Goal: Navigation & Orientation: Find specific page/section

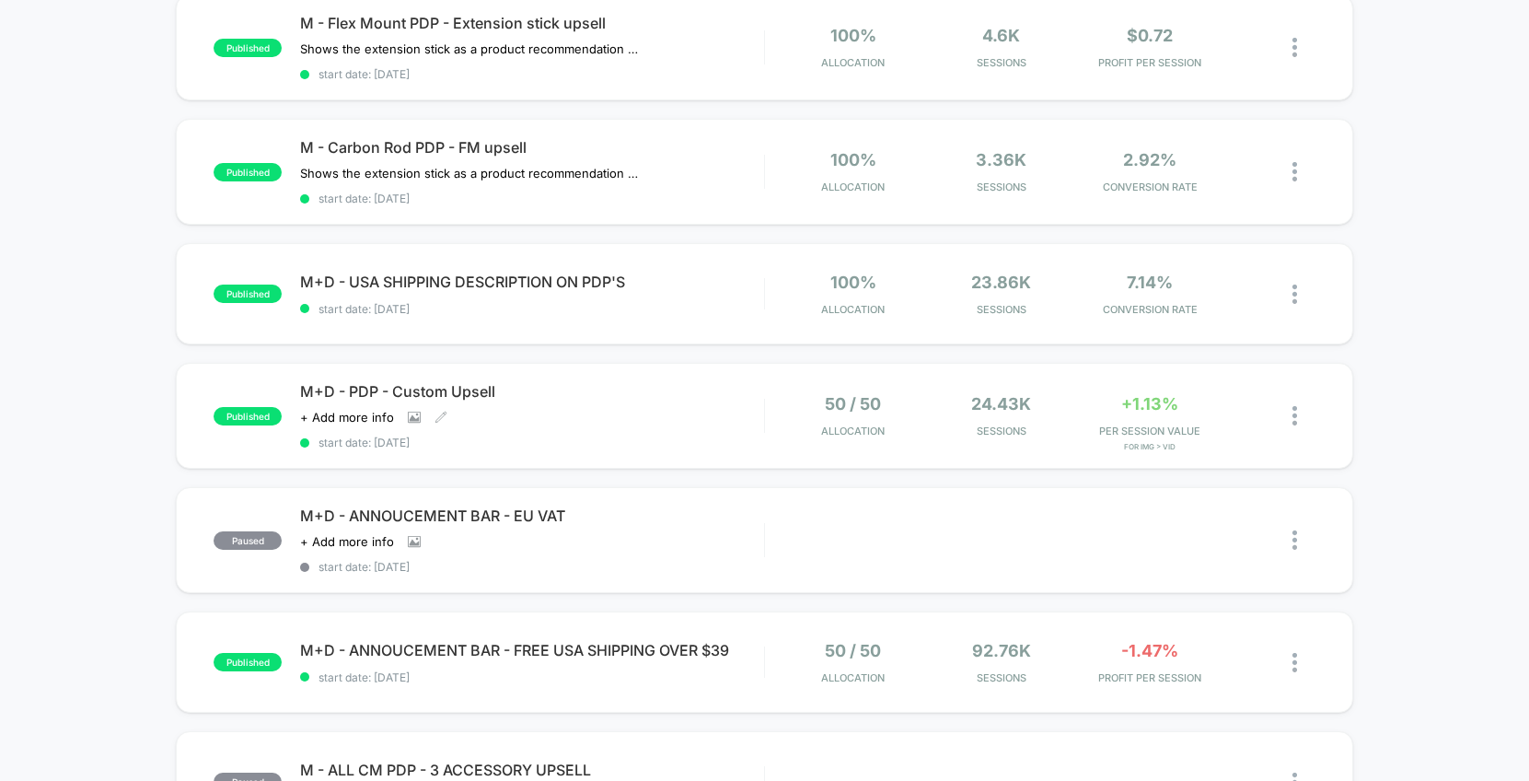
scroll to position [750, 0]
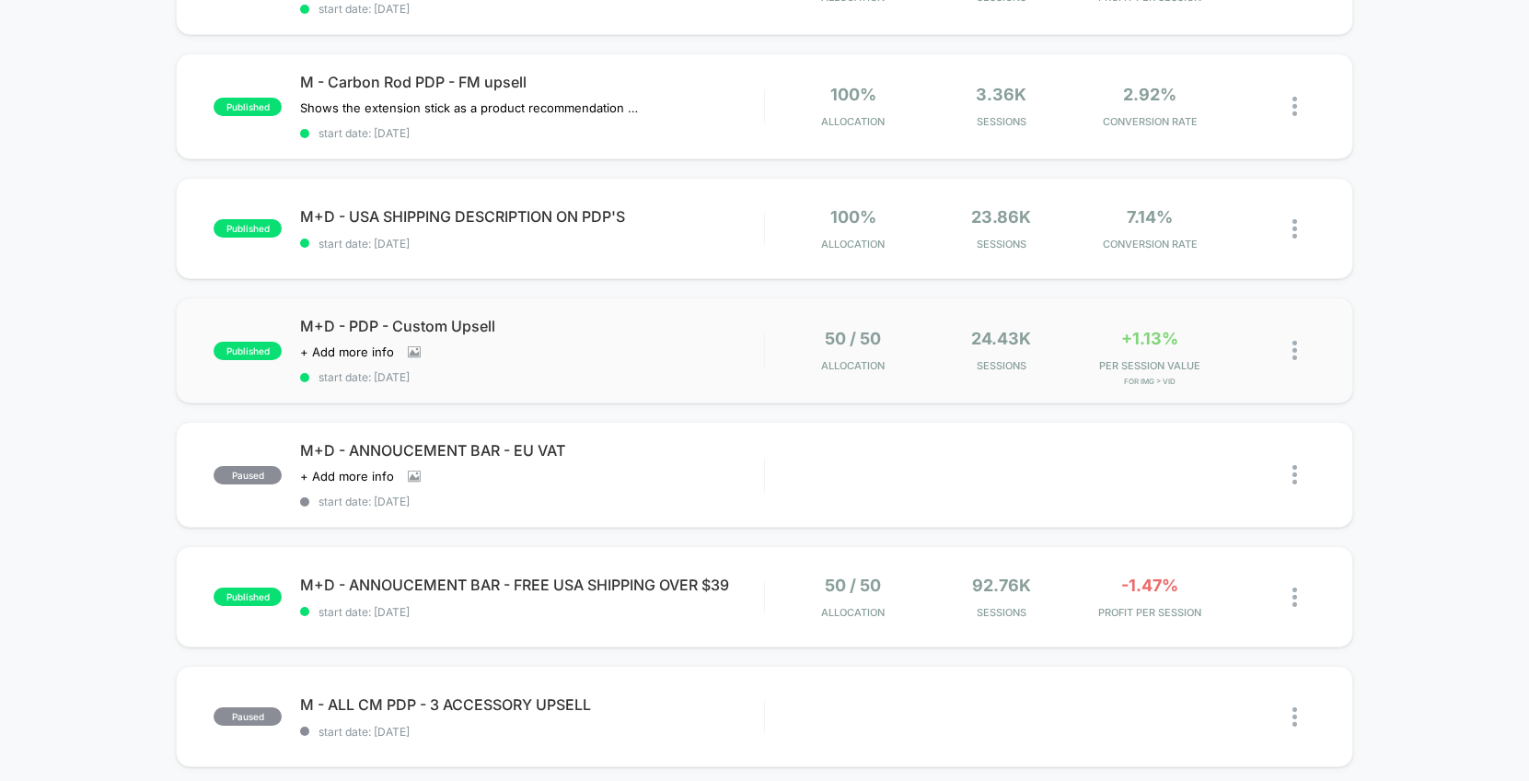
click at [783, 330] on div "50 / 50 Allocation 24.43k Sessions +1.13% PER SESSION VALUE for Img > vid" at bounding box center [1040, 350] width 551 height 43
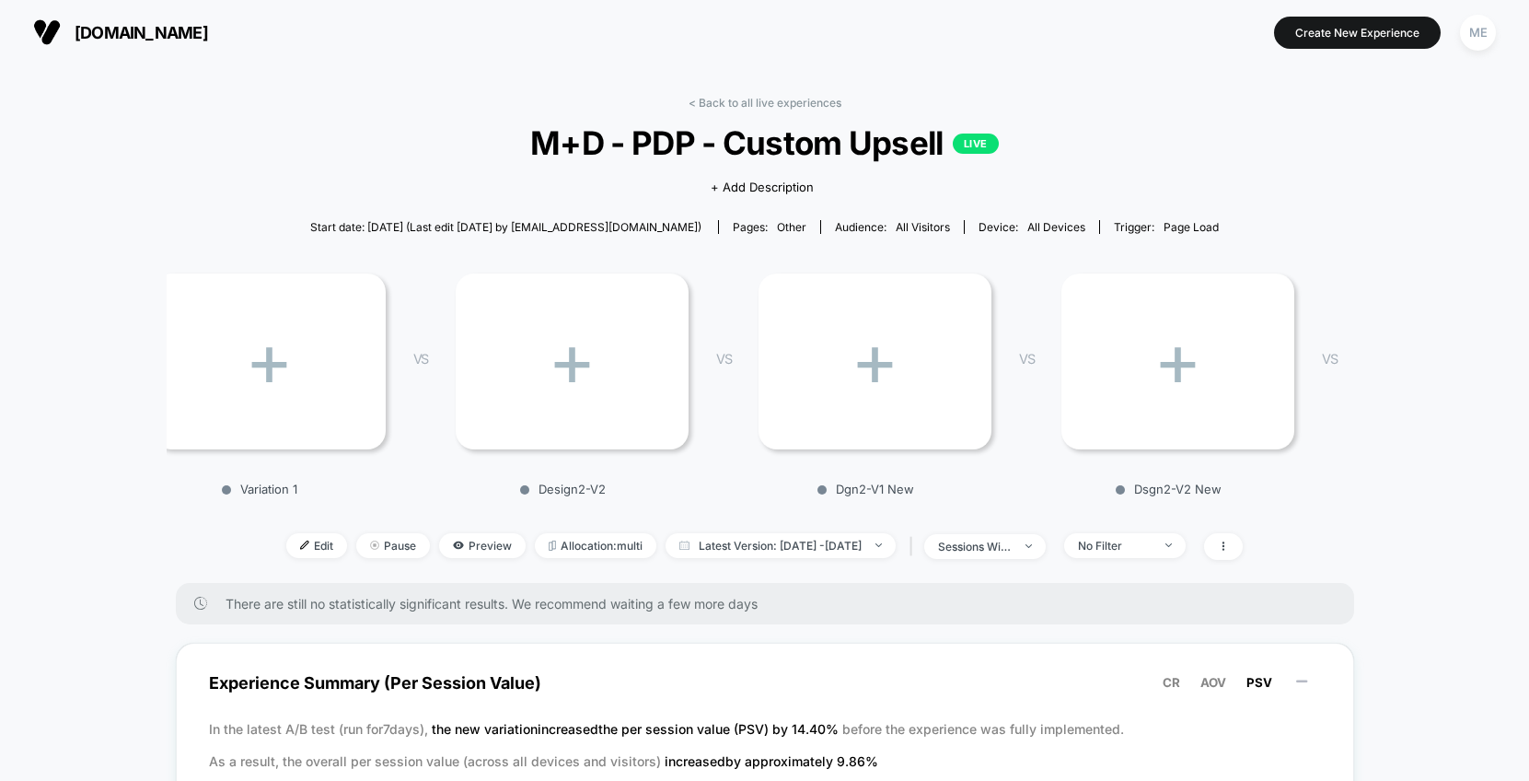
click at [716, 110] on div "< Back to all live experiences M+D - PDP - Custom Upsell LIVE Click to view ima…" at bounding box center [765, 339] width 1178 height 487
click at [713, 103] on link "< Back to all live experiences" at bounding box center [765, 103] width 153 height 14
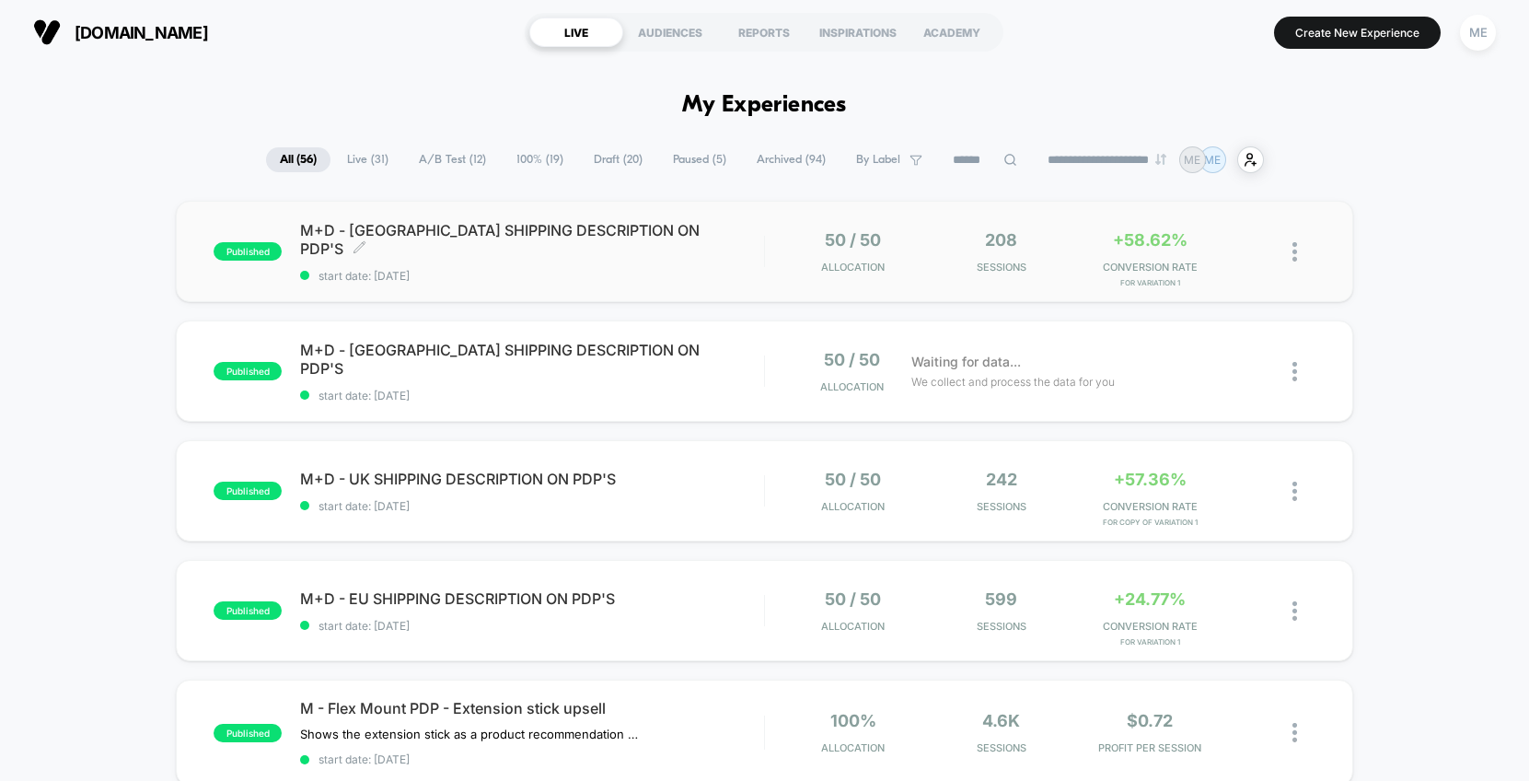
click at [696, 253] on div "M+D - [GEOGRAPHIC_DATA] SHIPPING DESCRIPTION ON PDP'S Click to edit experience …" at bounding box center [532, 252] width 464 height 62
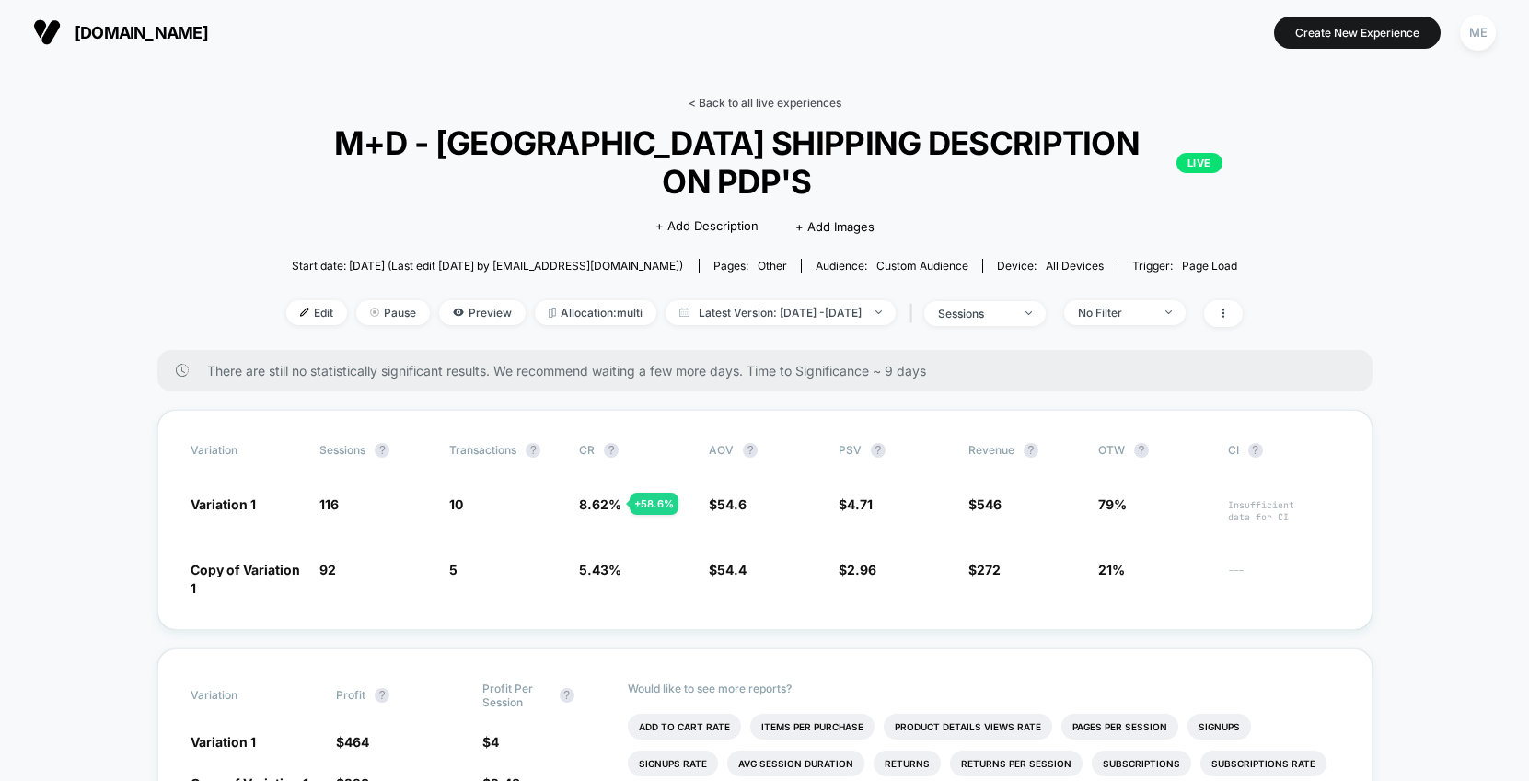
click at [759, 98] on link "< Back to all live experiences" at bounding box center [765, 103] width 153 height 14
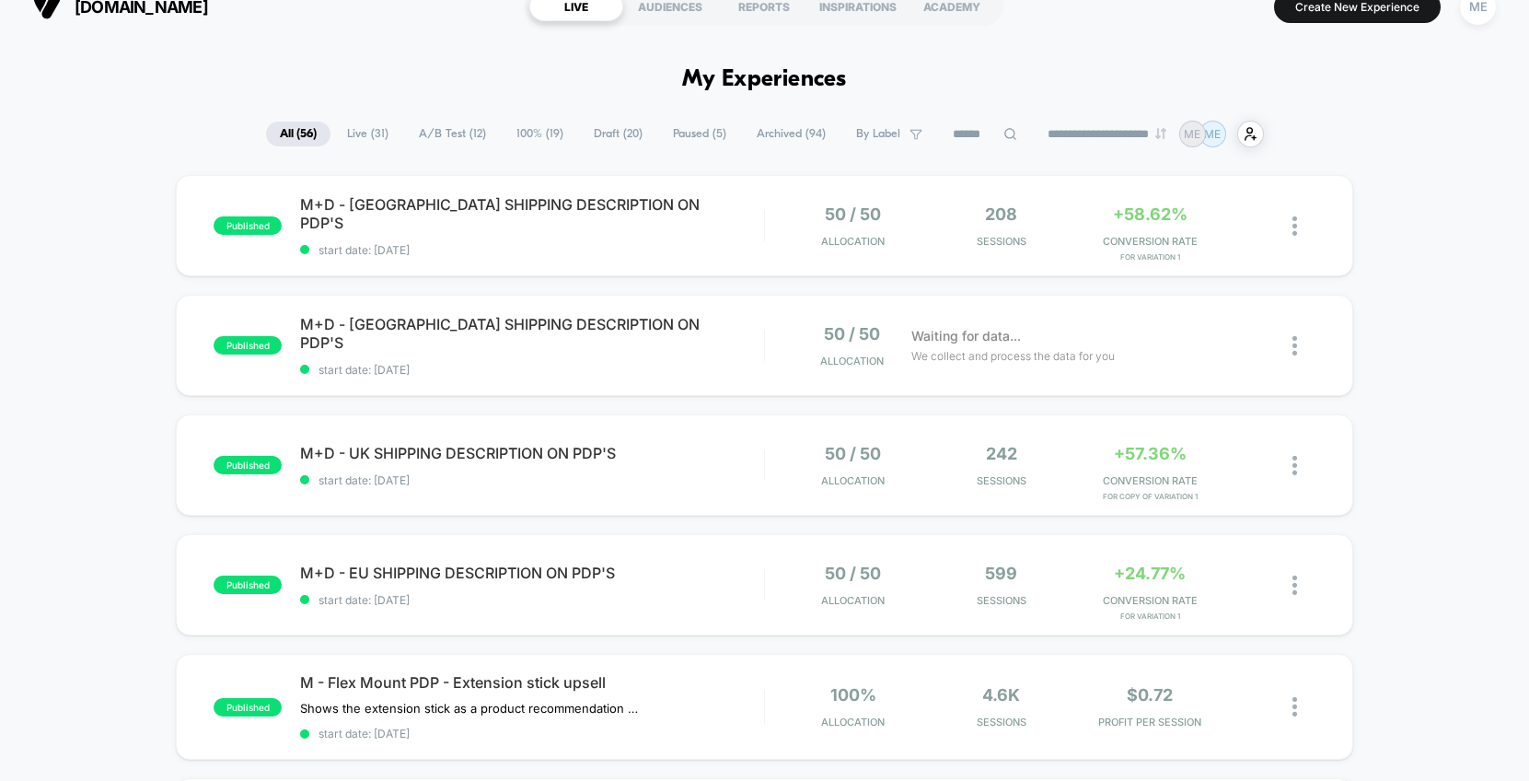
scroll to position [37, 0]
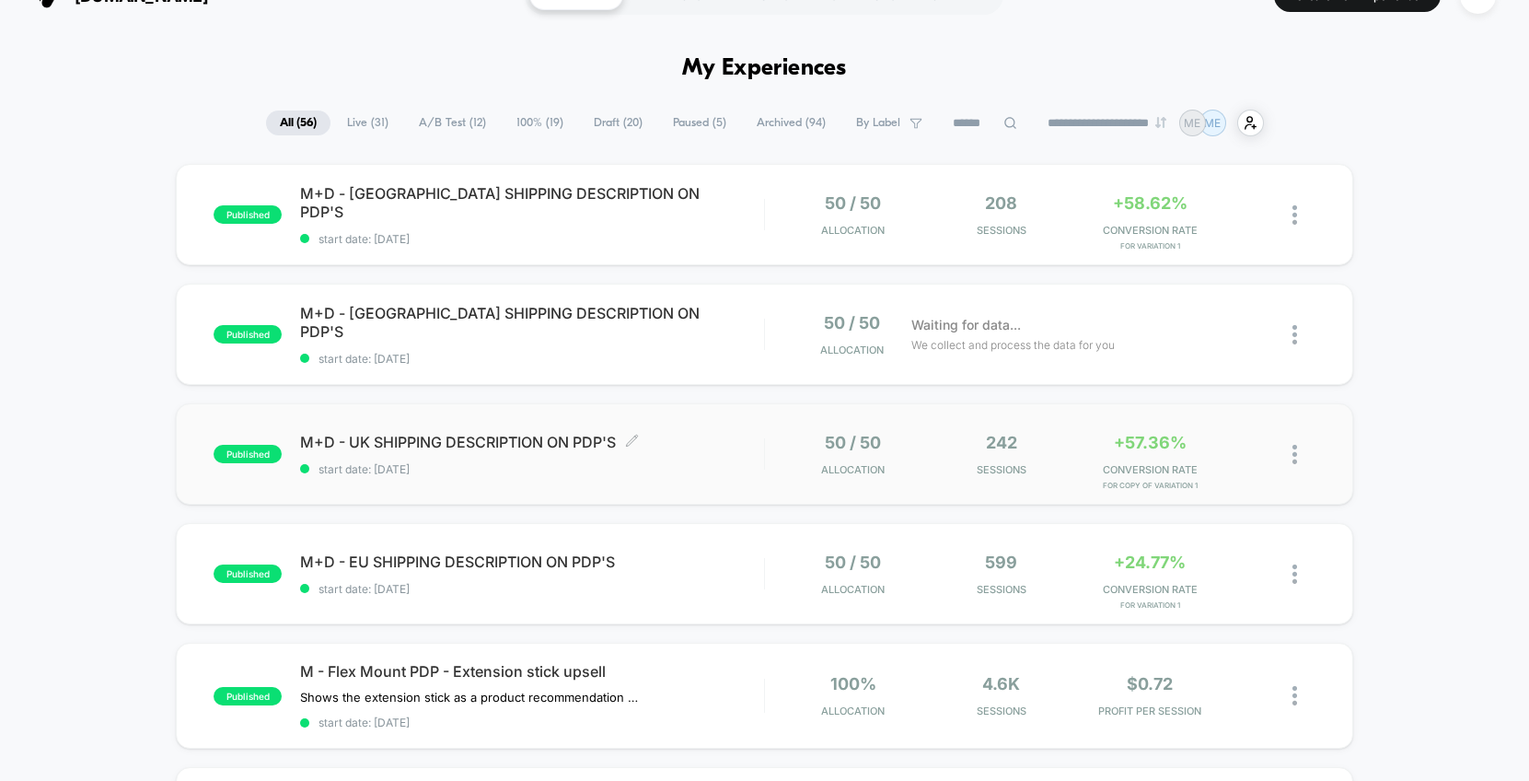
click at [673, 470] on span "start date: [DATE]" at bounding box center [532, 469] width 464 height 14
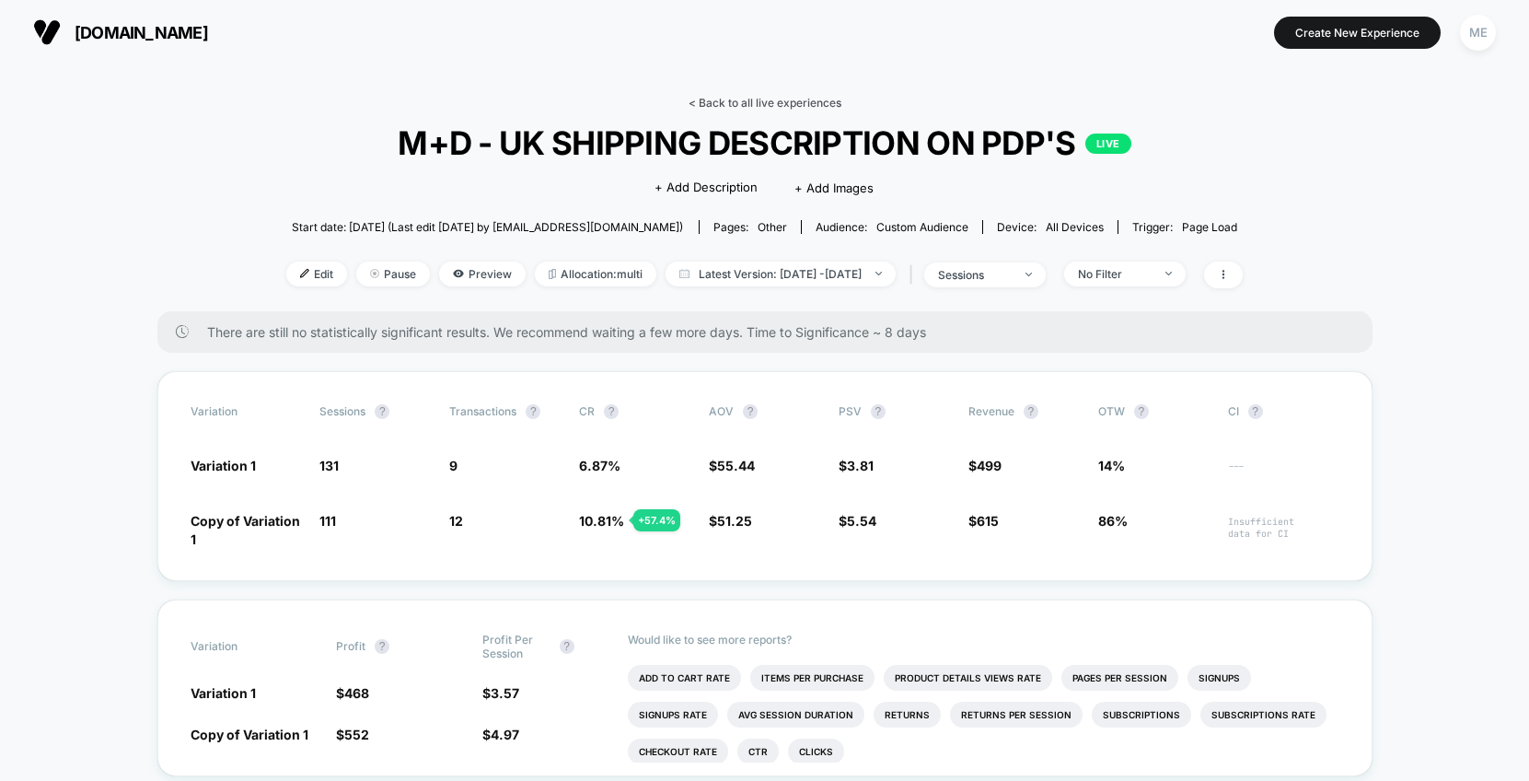
click at [785, 99] on link "< Back to all live experiences" at bounding box center [765, 103] width 153 height 14
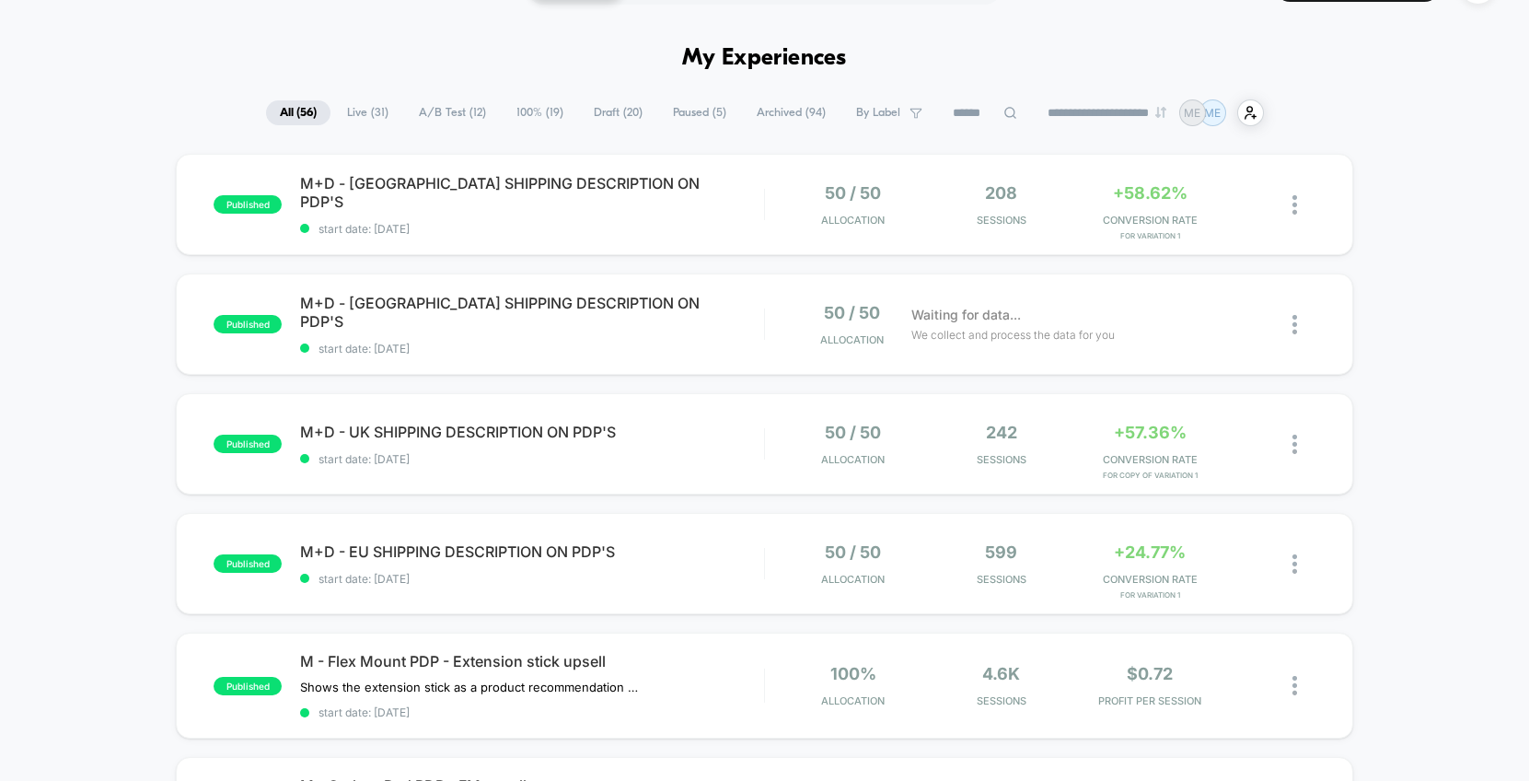
scroll to position [109, 0]
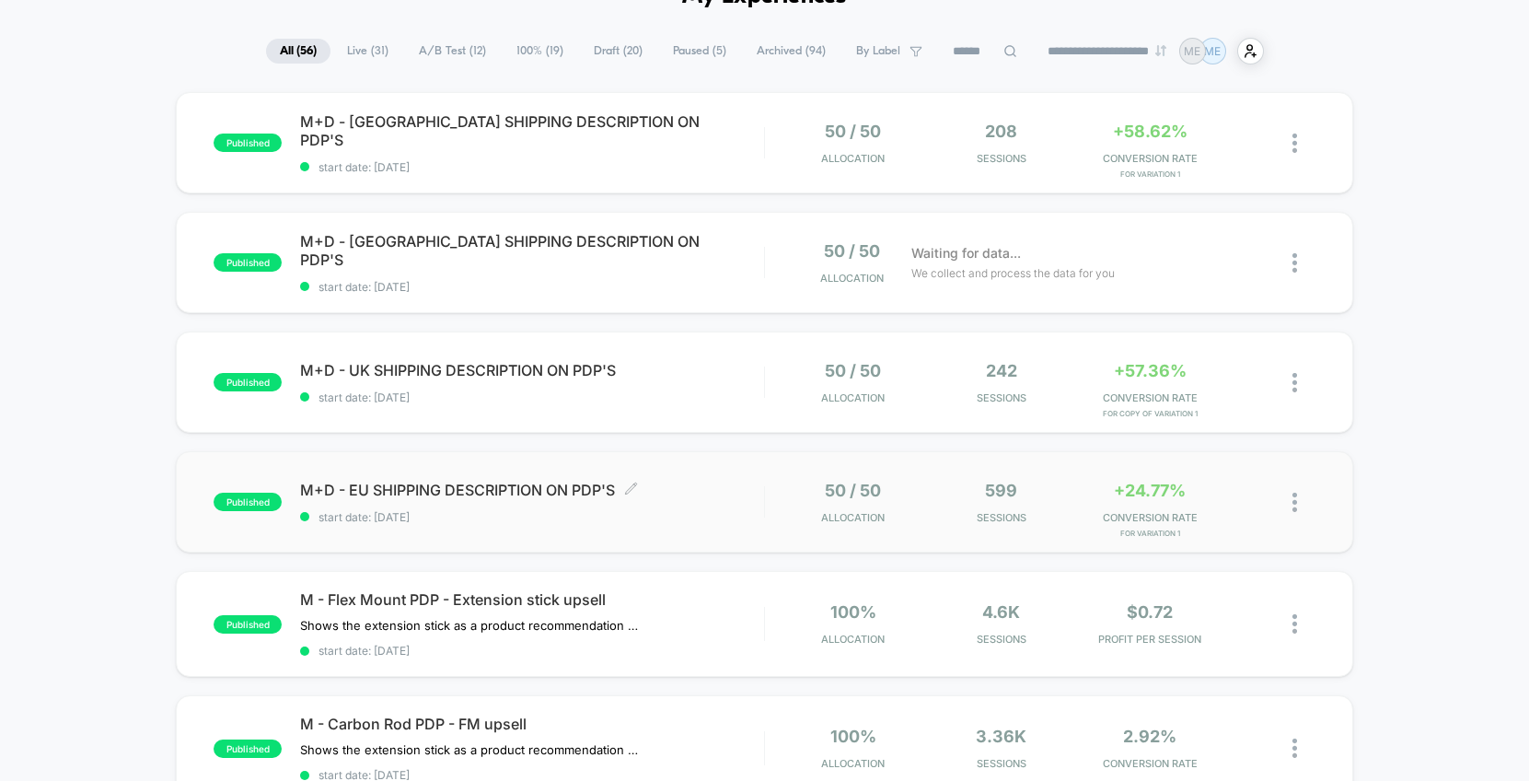
click at [697, 503] on div "M+D - EU SHIPPING DESCRIPTION ON PDP'S Click to edit experience details Click t…" at bounding box center [532, 502] width 464 height 43
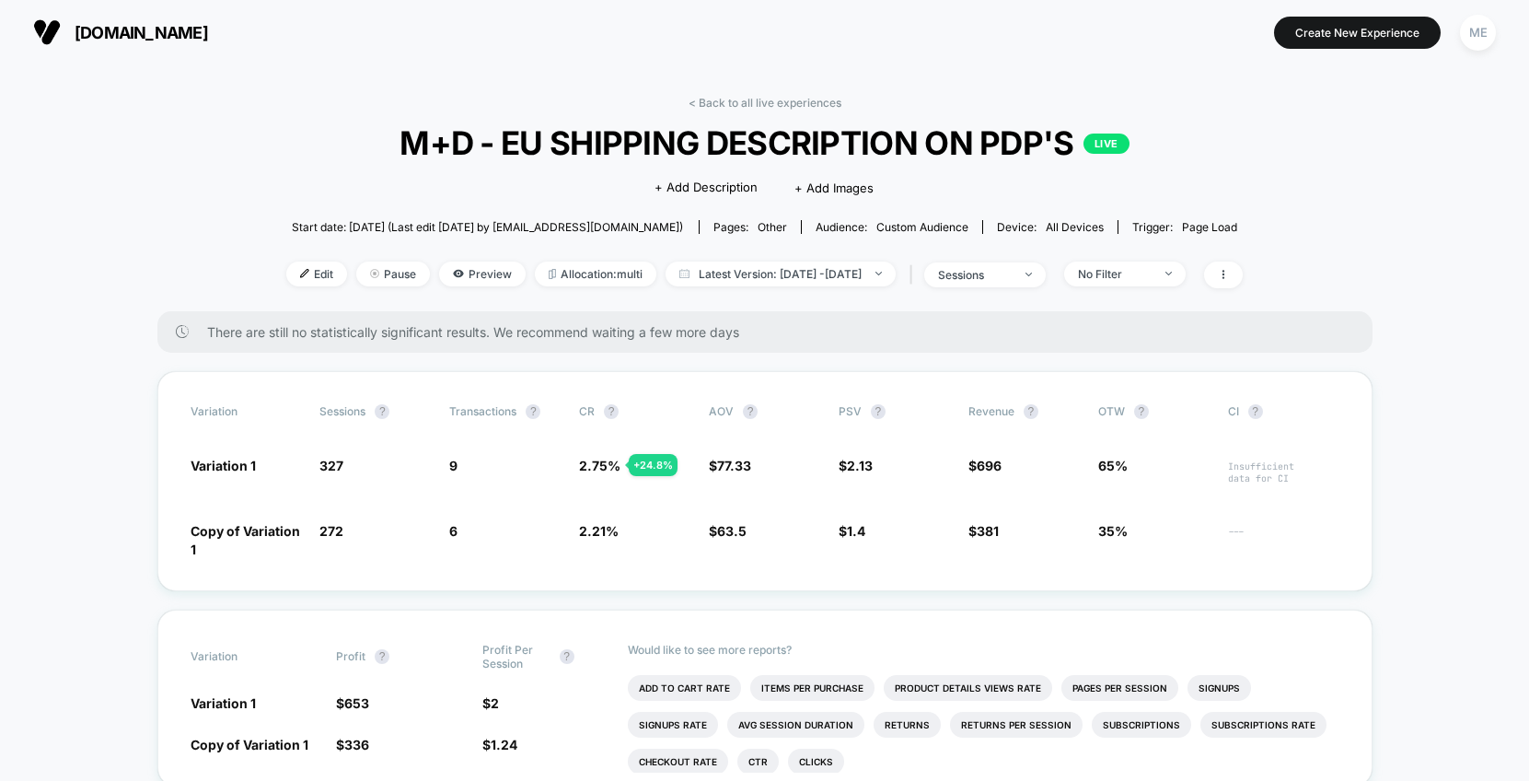
click at [708, 101] on link "< Back to all live experiences" at bounding box center [765, 103] width 153 height 14
